Goal: Navigation & Orientation: Go to known website

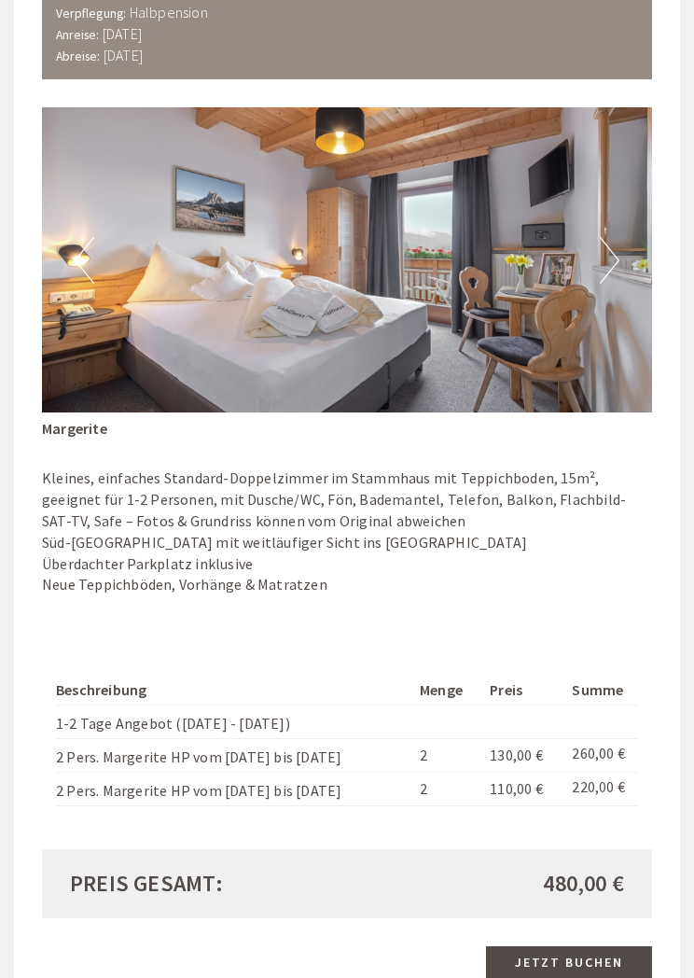
scroll to position [2715, 0]
click at [578, 317] on img at bounding box center [347, 259] width 610 height 305
click at [617, 237] on button "Next" at bounding box center [610, 260] width 20 height 47
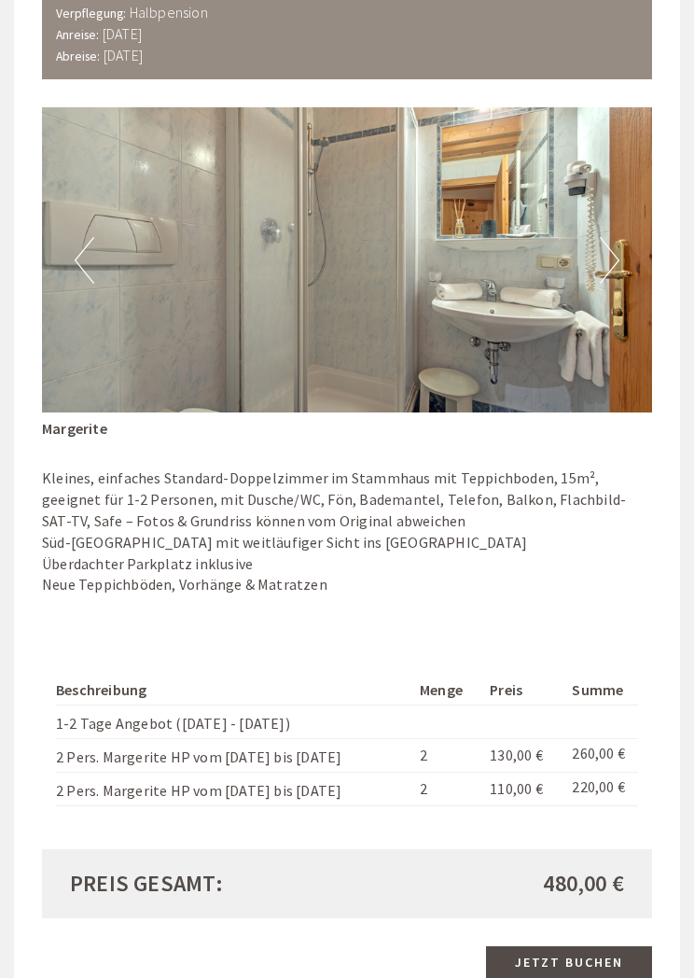
click at [629, 229] on img at bounding box center [347, 259] width 610 height 305
click at [603, 239] on button "Next" at bounding box center [610, 260] width 20 height 47
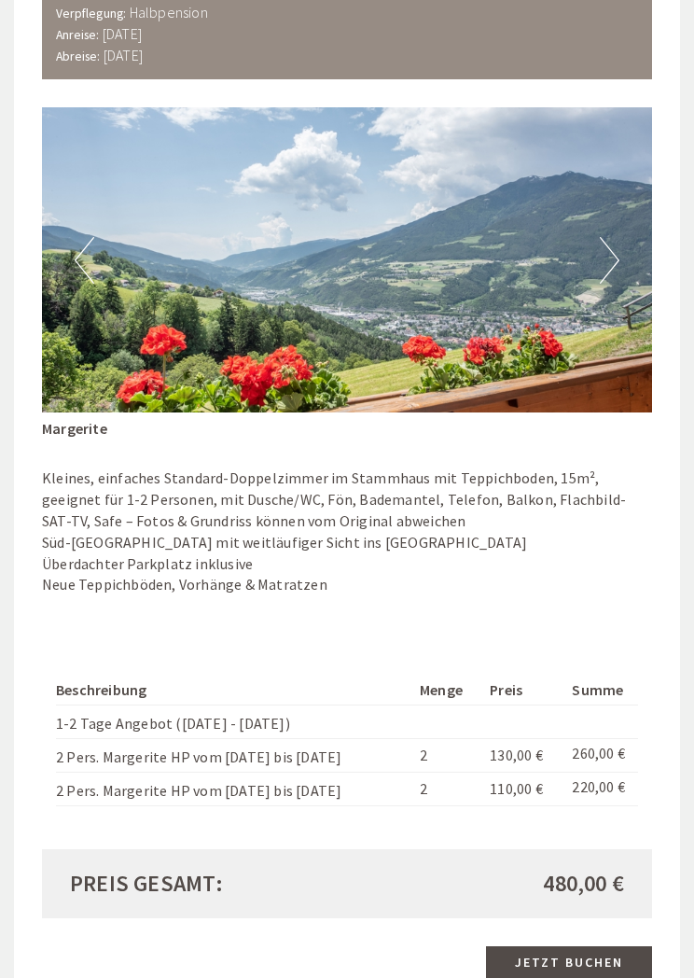
click at [636, 225] on img at bounding box center [347, 259] width 610 height 305
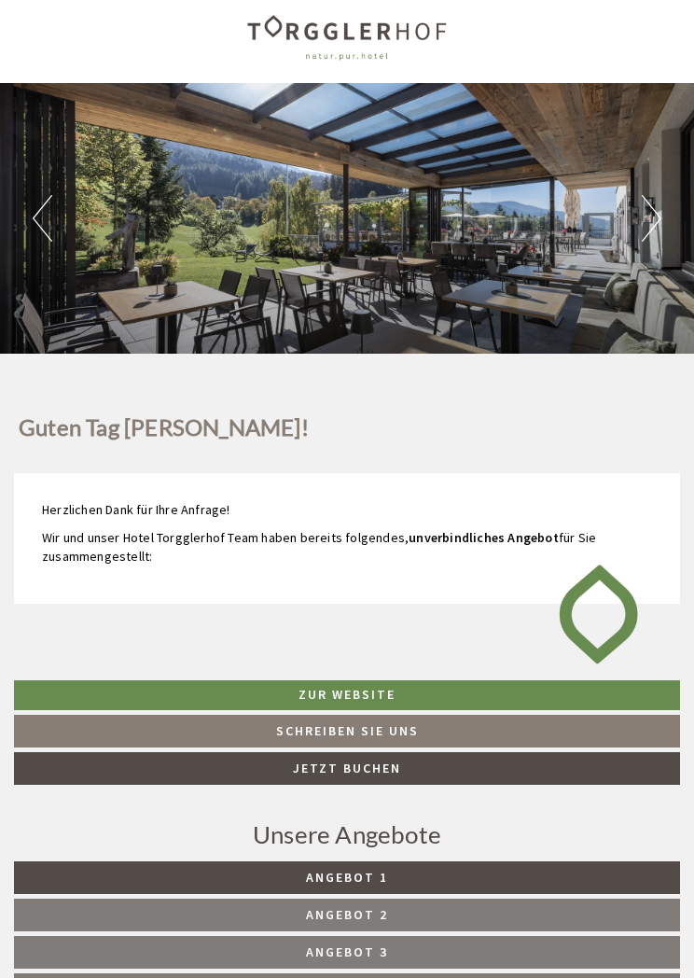
scroll to position [0, 0]
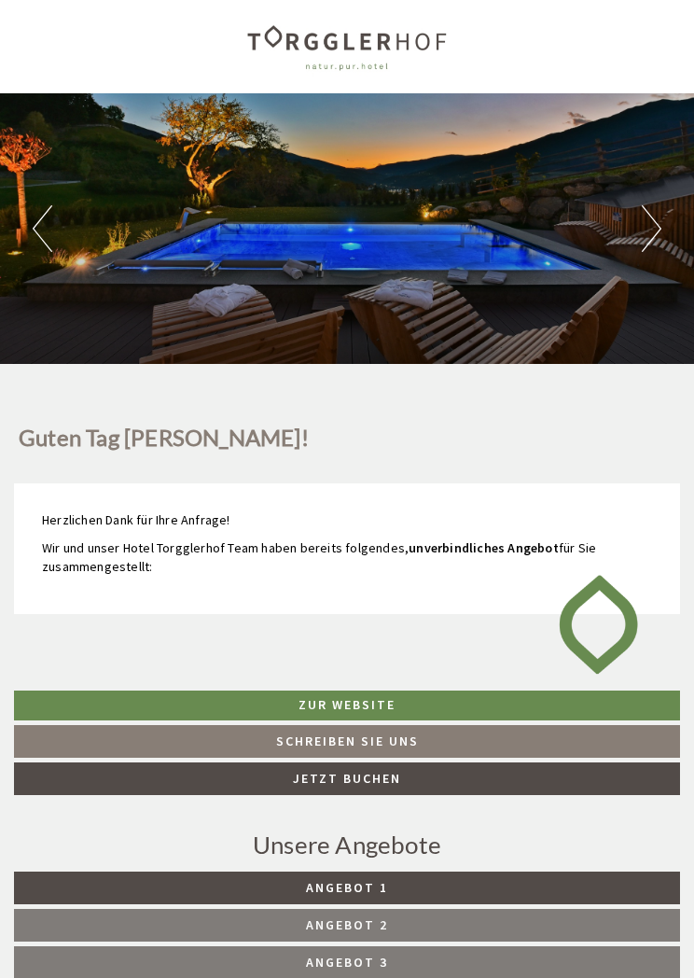
click at [520, 697] on link "Zur Website" at bounding box center [347, 705] width 666 height 30
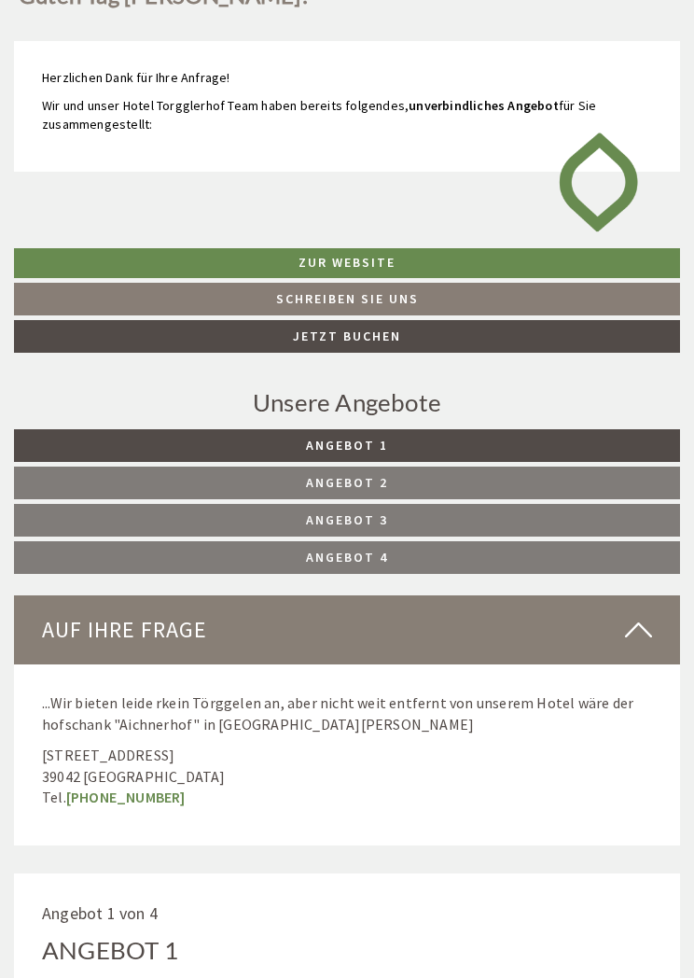
scroll to position [523, 0]
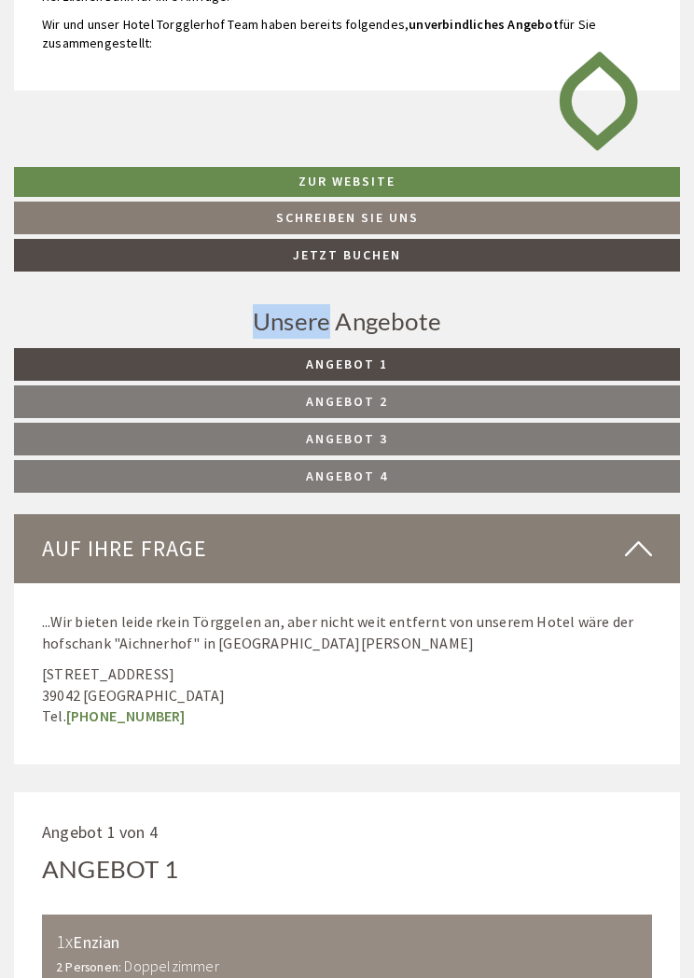
click at [14, 208] on link "Schreiben Sie uns" at bounding box center [347, 218] width 666 height 33
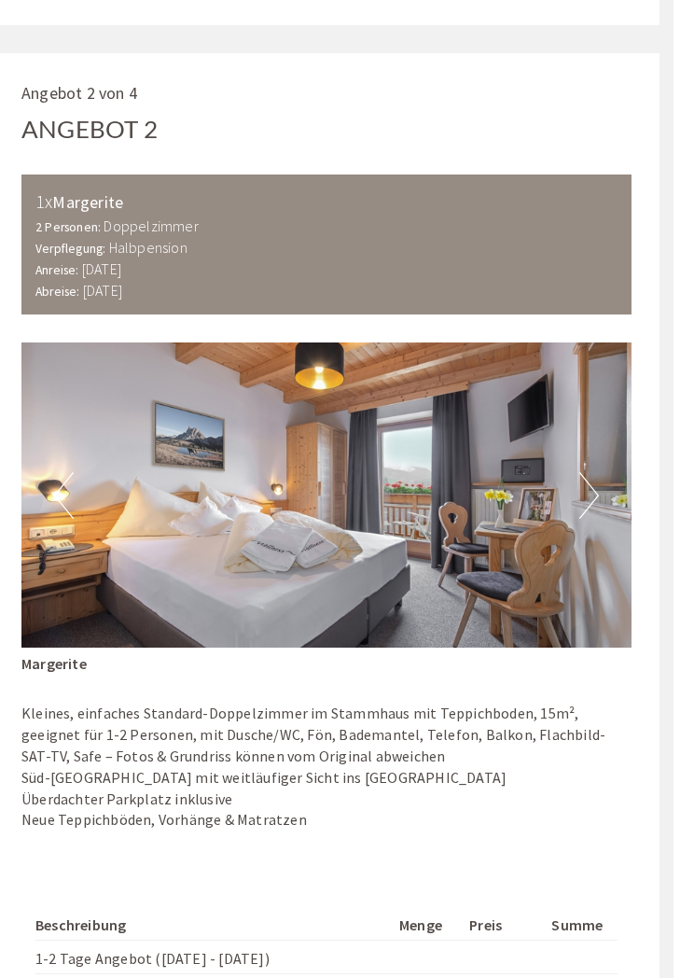
scroll to position [2481, 20]
